Goal: Information Seeking & Learning: Learn about a topic

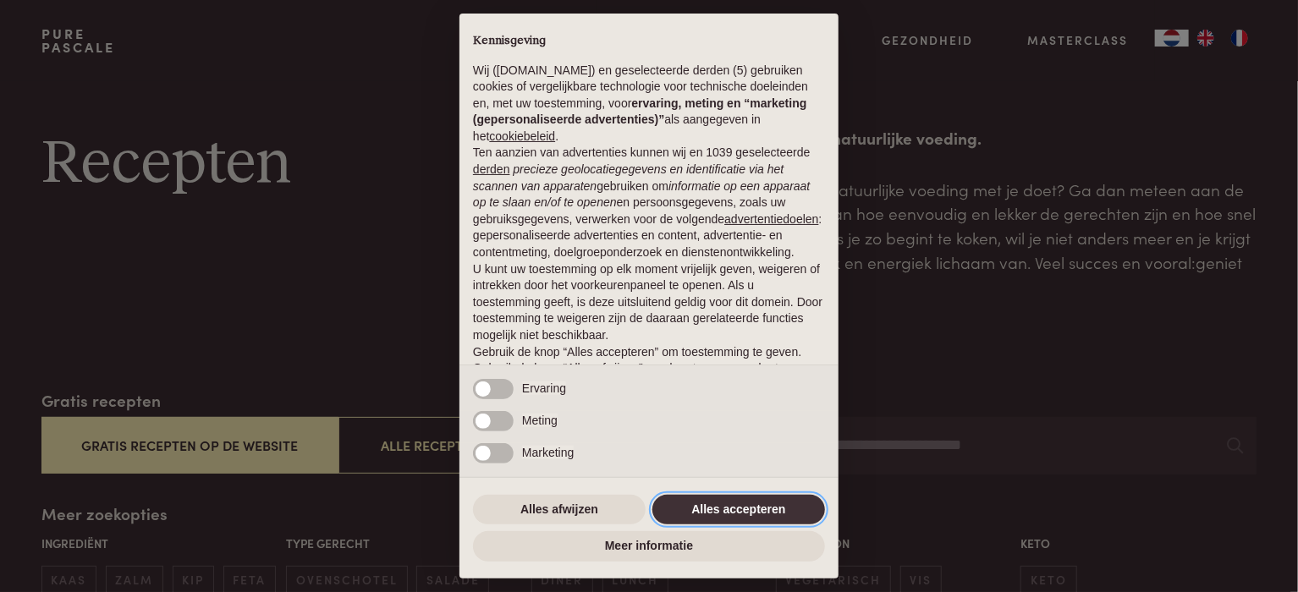
click at [734, 510] on button "Alles accepteren" at bounding box center [738, 510] width 173 height 30
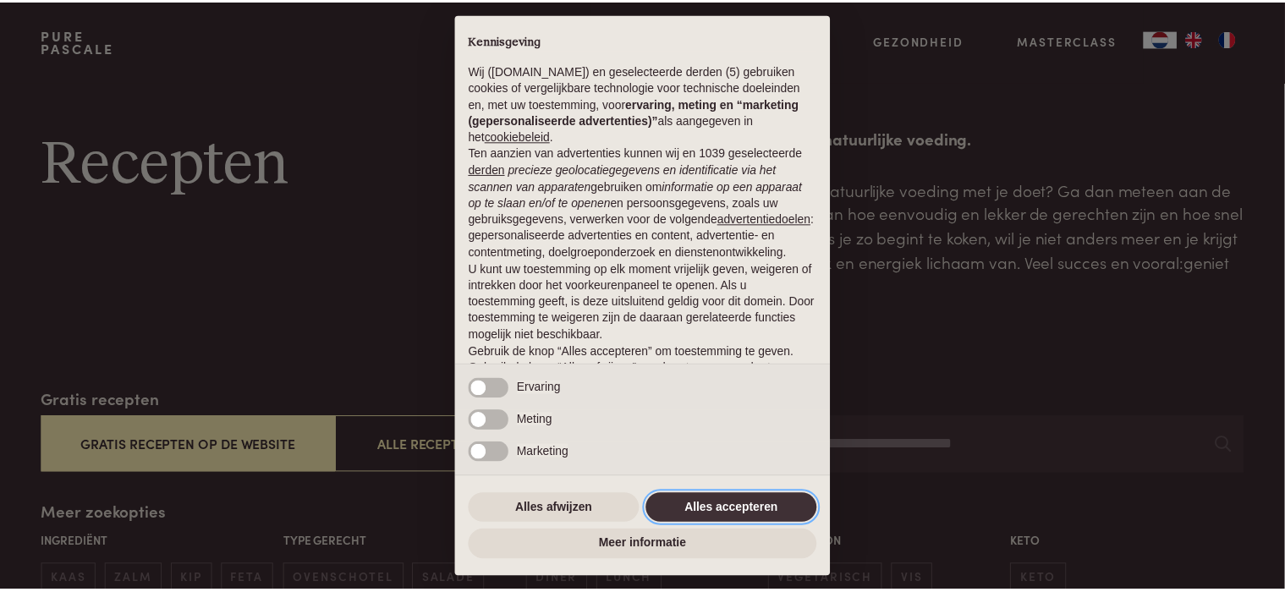
scroll to position [88, 0]
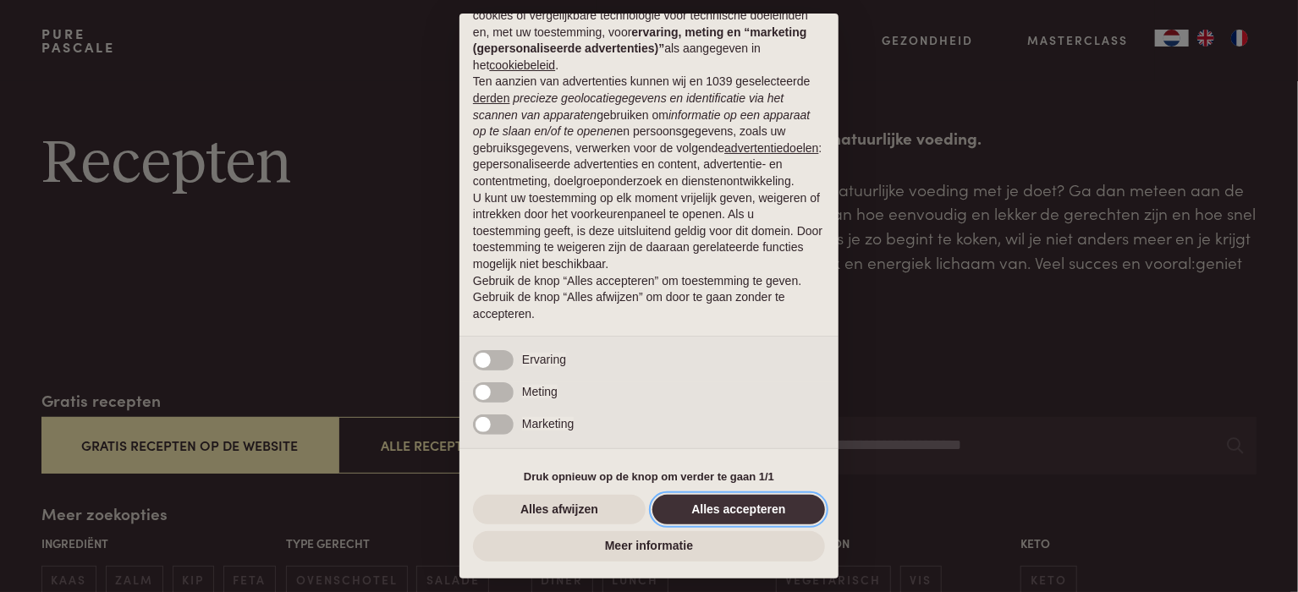
click at [717, 507] on button "Alles accepteren" at bounding box center [738, 510] width 173 height 30
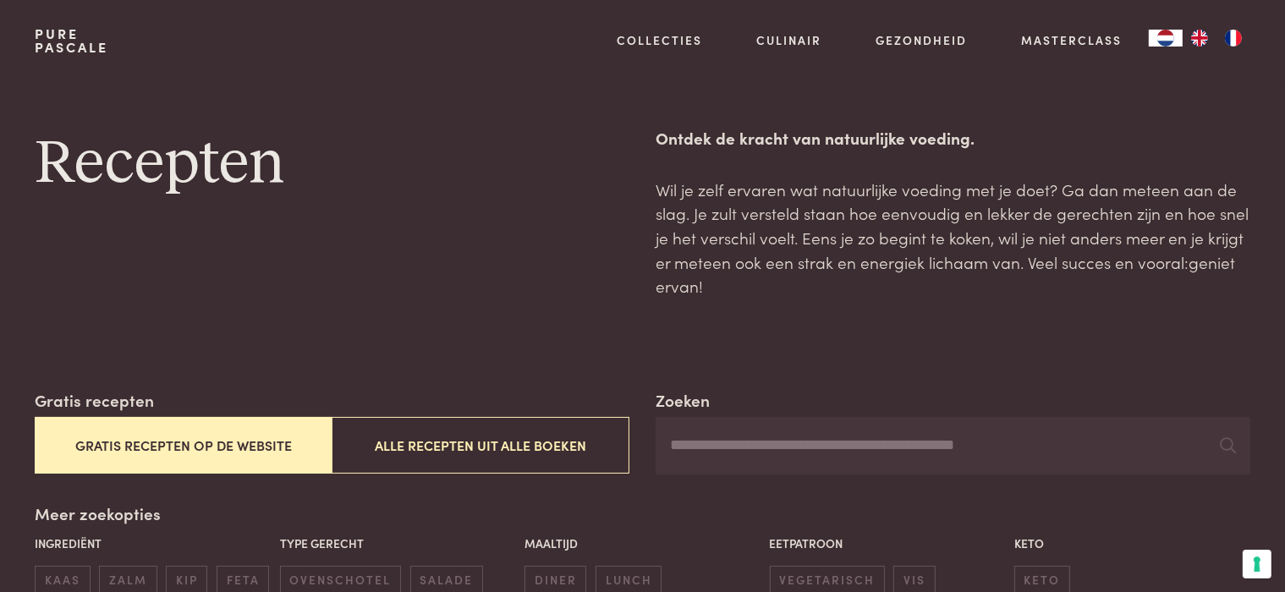
click at [178, 439] on button "Gratis recepten op de website" at bounding box center [183, 445] width 297 height 57
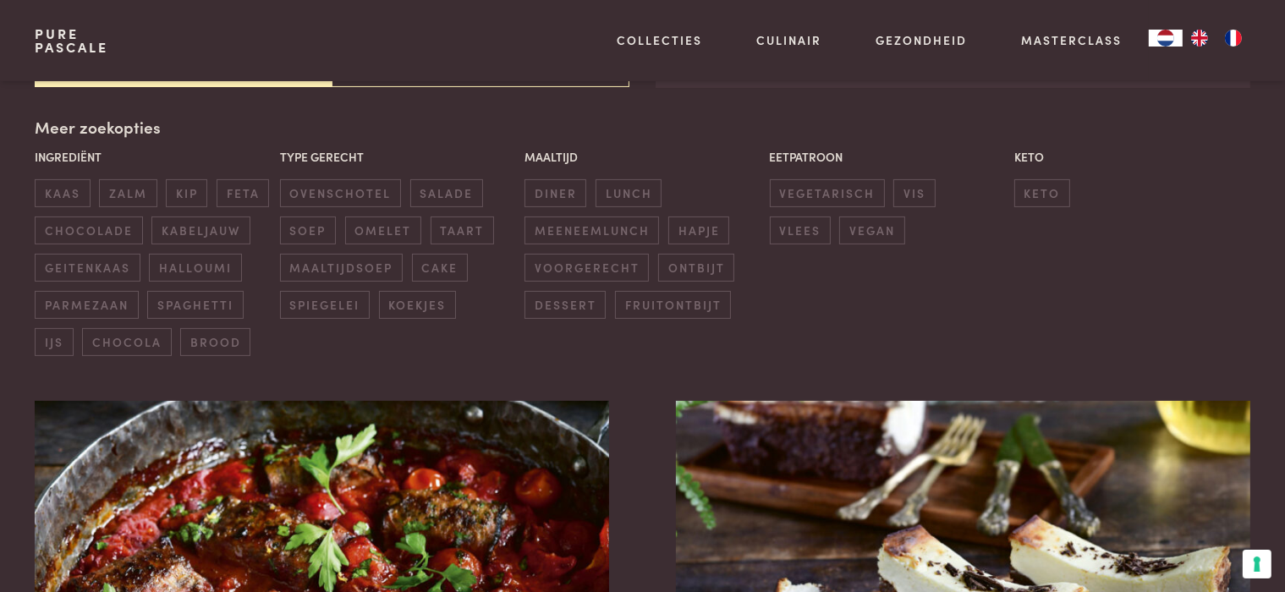
scroll to position [388, 0]
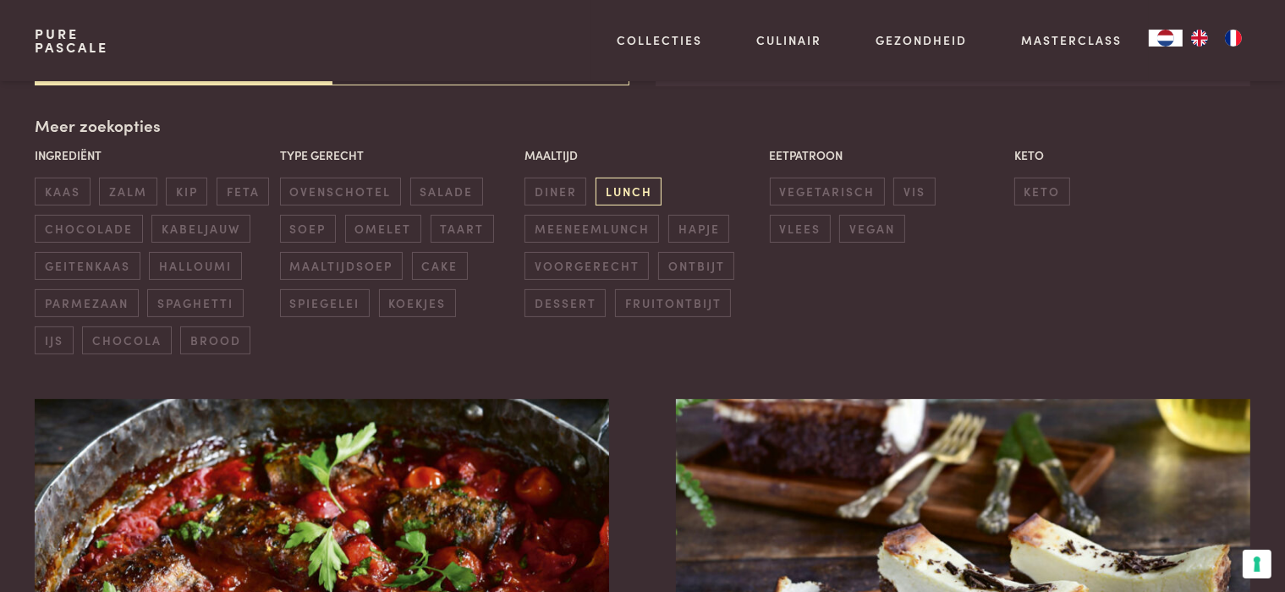
click at [616, 192] on span "lunch" at bounding box center [629, 192] width 66 height 28
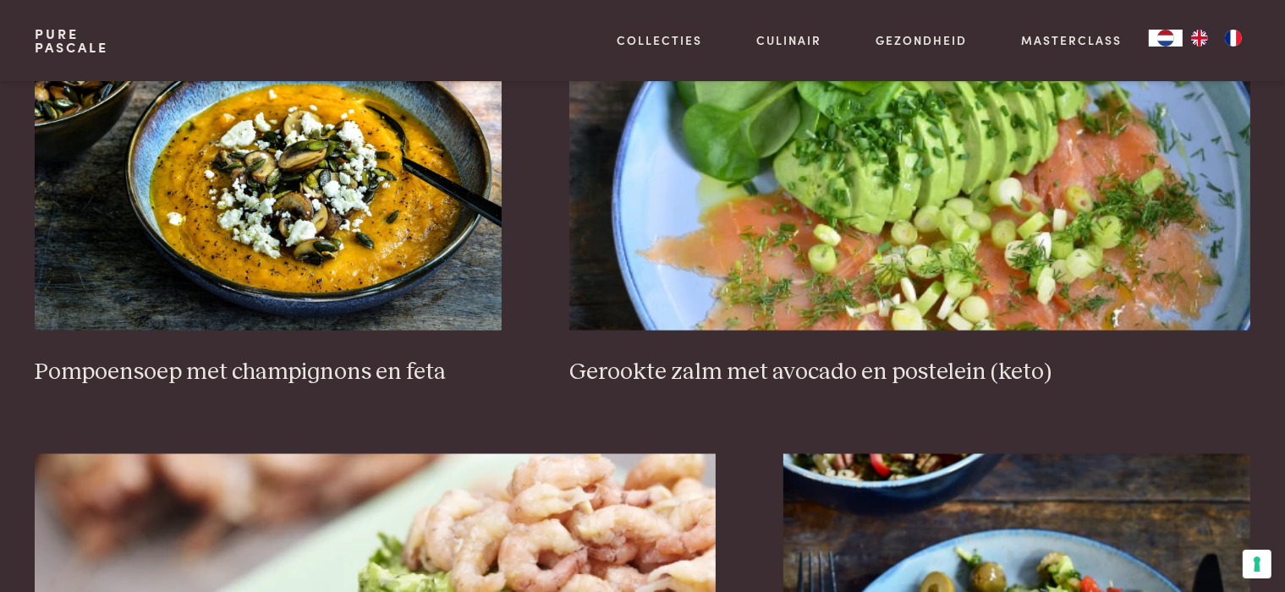
scroll to position [3011, 0]
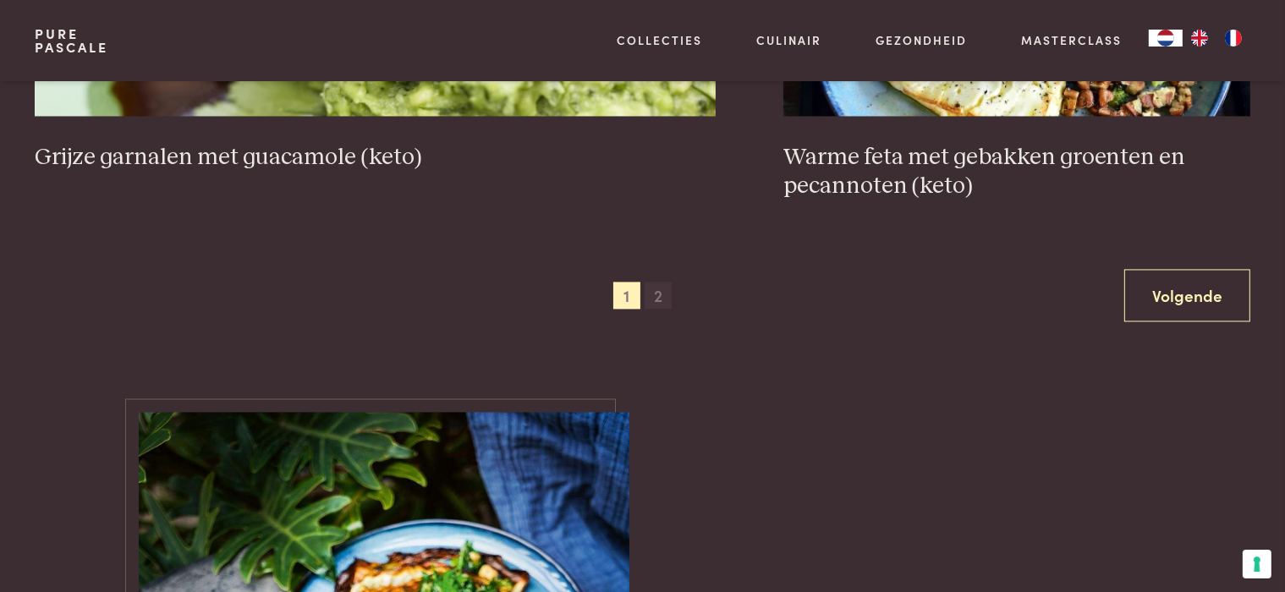
click at [658, 297] on span "2" at bounding box center [658, 295] width 27 height 27
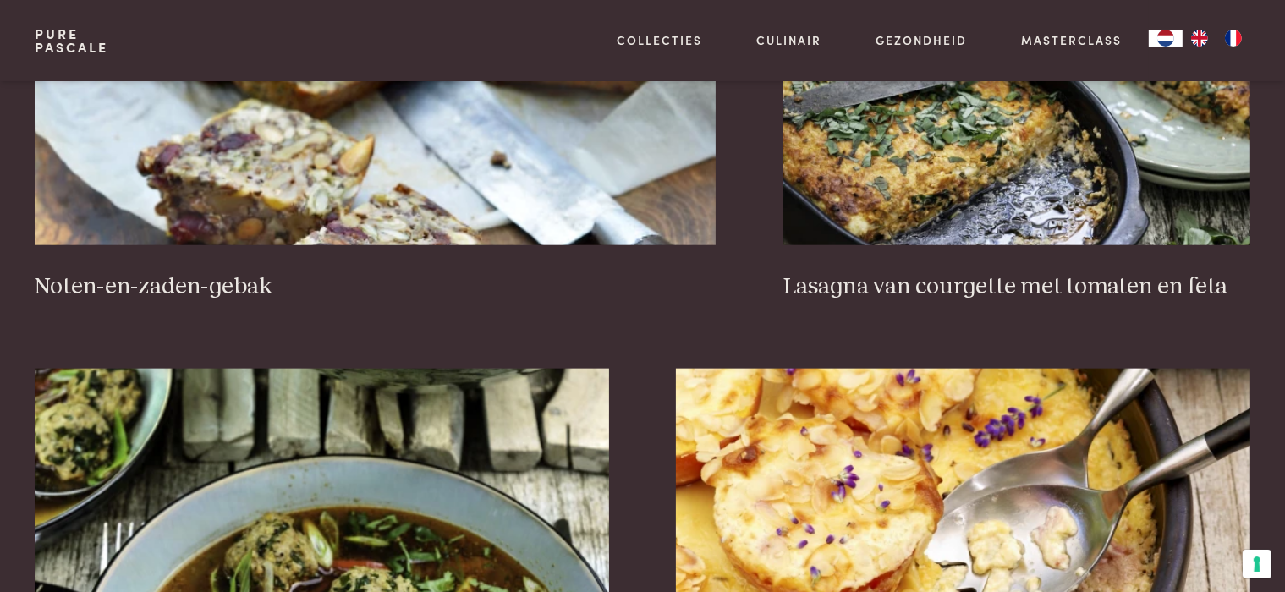
scroll to position [1826, 0]
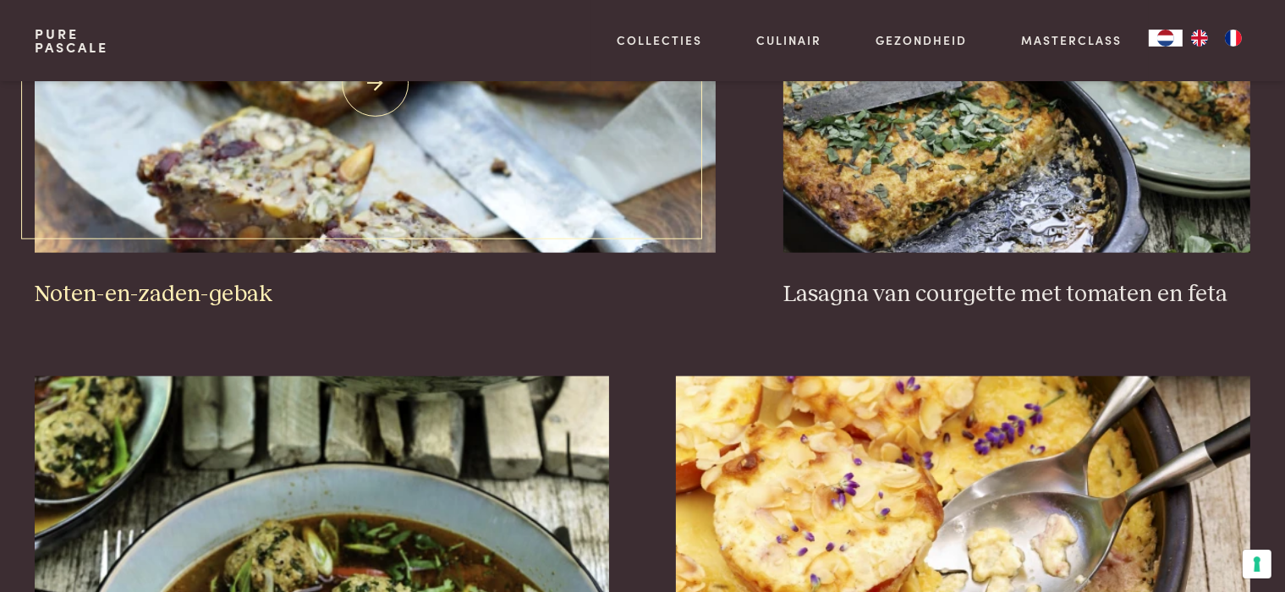
click at [482, 215] on img at bounding box center [375, 84] width 681 height 338
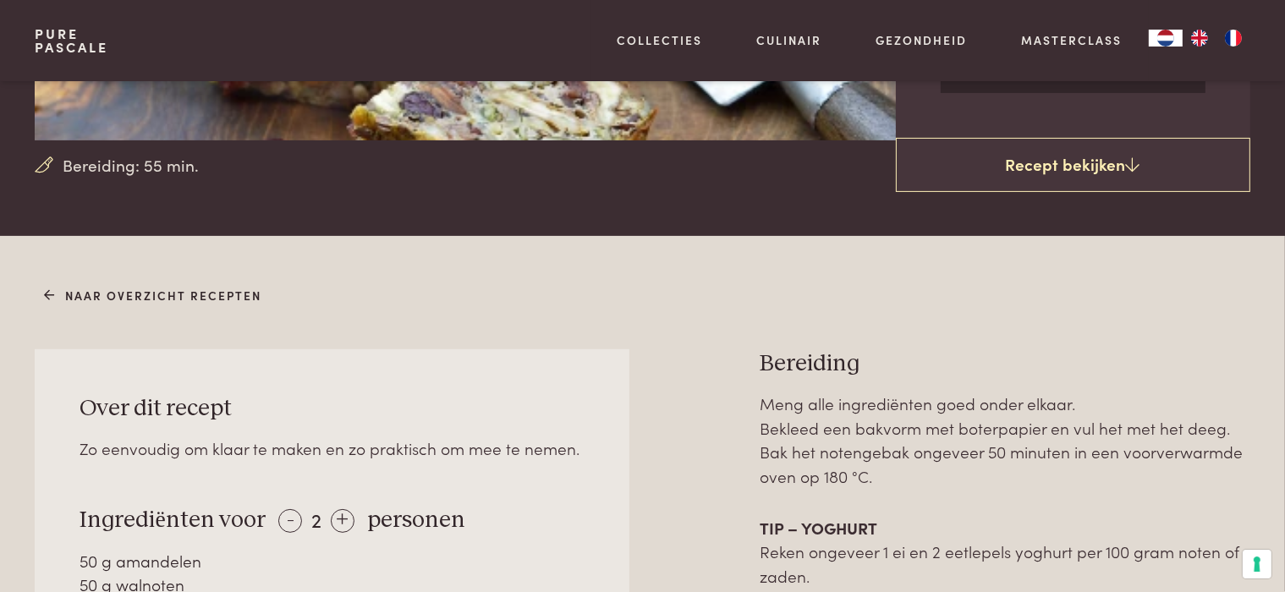
scroll to position [423, 0]
